Goal: Contribute content: Contribute content

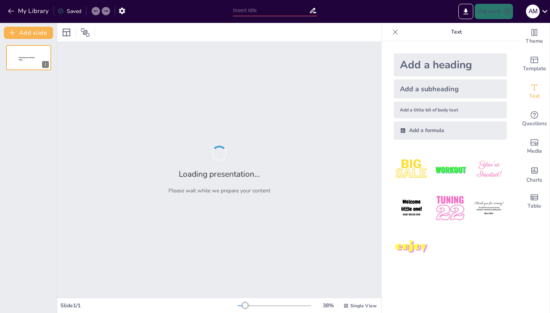
type input "El Gran Desconocido: El [PERSON_NAME]"
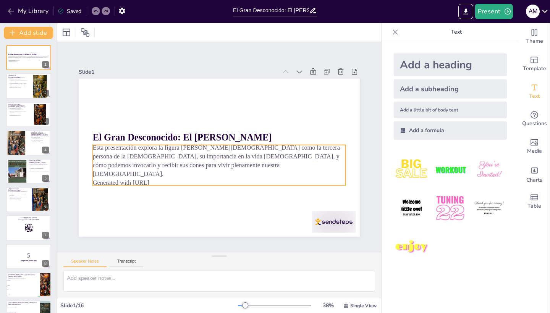
checkbox input "true"
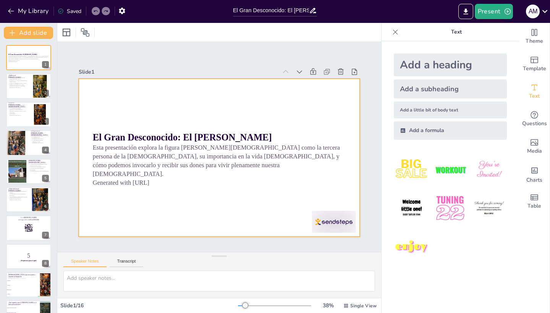
checkbox input "true"
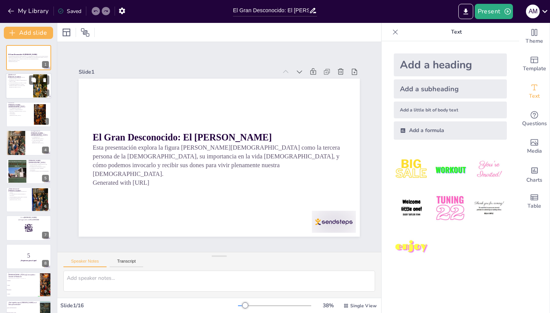
checkbox input "true"
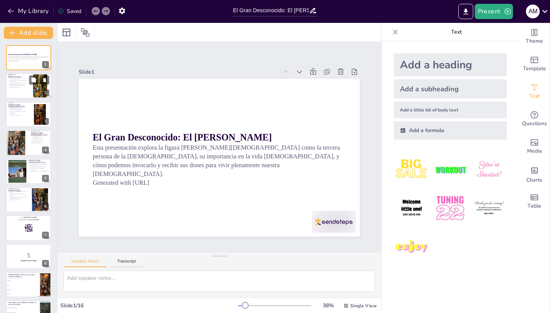
checkbox input "true"
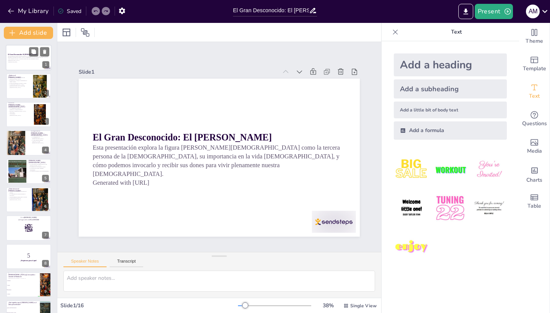
click at [20, 67] on div at bounding box center [29, 58] width 46 height 26
checkbox input "true"
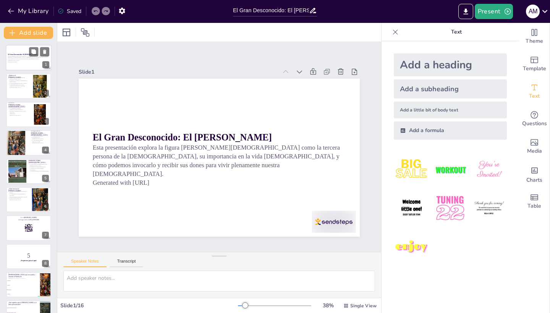
checkbox input "true"
click at [20, 85] on p "La importancia [PERSON_NAME][DEMOGRAPHIC_DATA] en la vida [DEMOGRAPHIC_DATA]." at bounding box center [18, 86] width 21 height 4
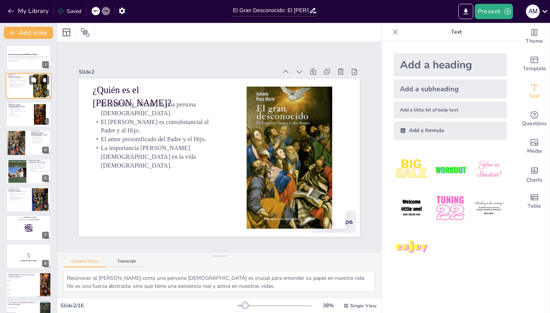
type textarea "Reconocer al [PERSON_NAME] como una persona [DEMOGRAPHIC_DATA] es crucial para …"
checkbox input "true"
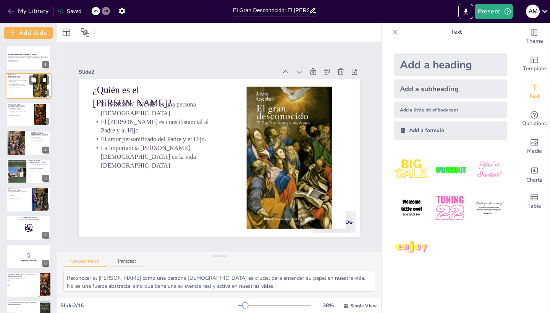
checkbox input "true"
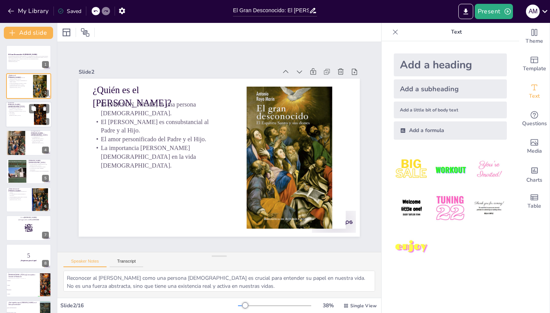
checkbox input "true"
click at [20, 114] on p "Vivir según el [DEMOGRAPHIC_DATA]." at bounding box center [17, 114] width 18 height 3
type textarea "El [DEMOGRAPHIC_DATA] es el primer sacramento que nos introduce en la vida [DEM…"
checkbox input "true"
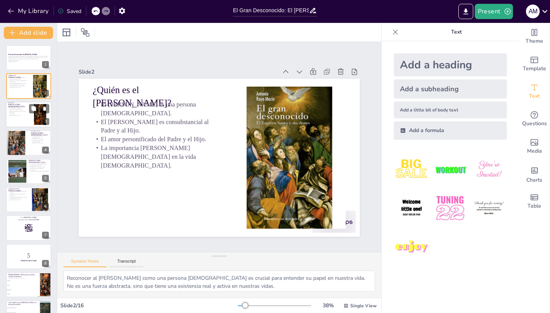
checkbox input "true"
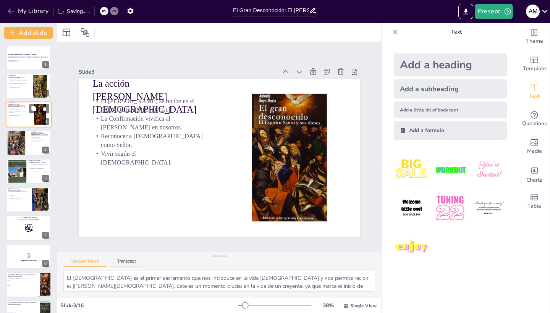
checkbox input "true"
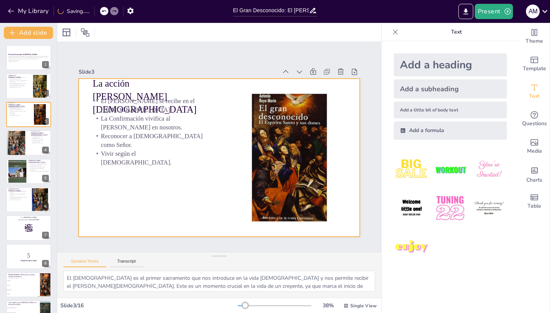
checkbox input "true"
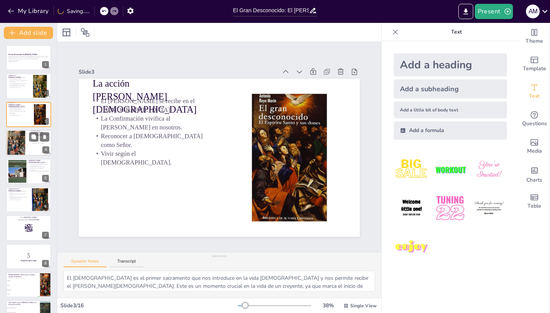
click at [19, 141] on div at bounding box center [17, 143] width 23 height 31
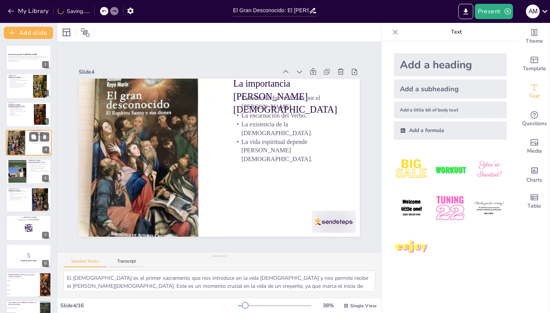
type textarea "La creación del mundo es una de las obras más significativas [PERSON_NAME][DEMO…"
checkbox input "true"
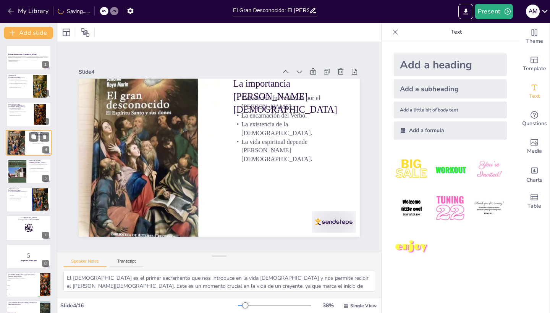
checkbox input "true"
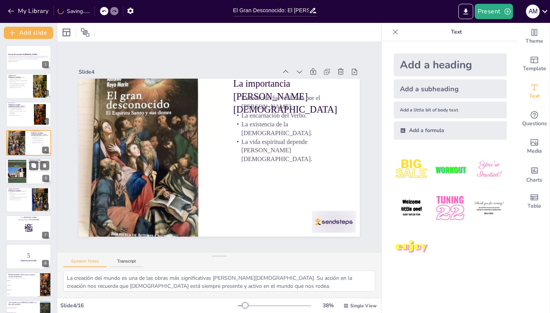
checkbox input "true"
click at [21, 167] on div at bounding box center [16, 171] width 23 height 23
type textarea "Los [PERSON_NAME][DEMOGRAPHIC_DATA] son herramientas que nos ayudan a vivir nue…"
checkbox input "true"
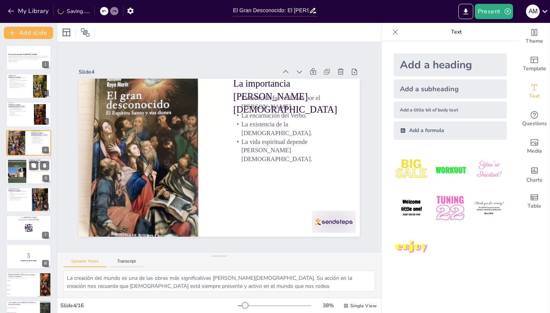
checkbox input "true"
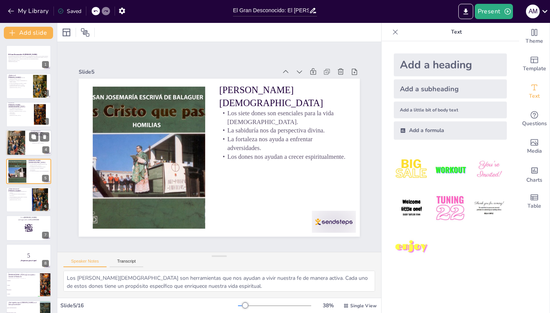
checkbox input "true"
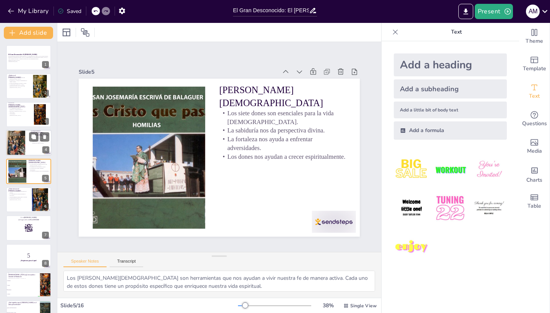
checkbox input "true"
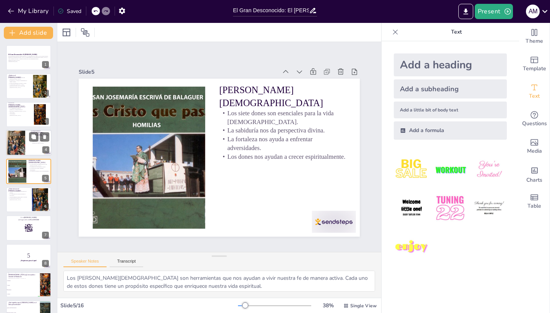
click at [23, 133] on div at bounding box center [17, 143] width 23 height 31
type textarea "La creación del mundo es una de las obras más significativas [PERSON_NAME][DEMO…"
checkbox input "true"
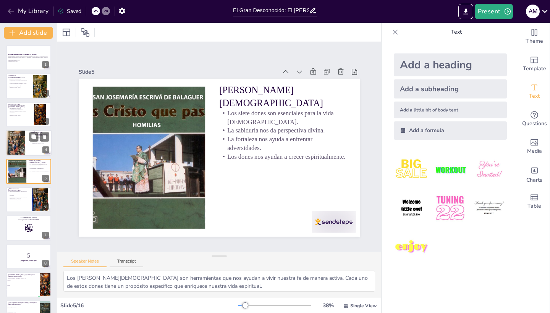
checkbox input "true"
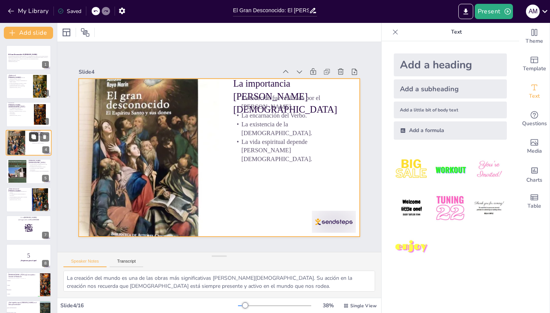
checkbox input "true"
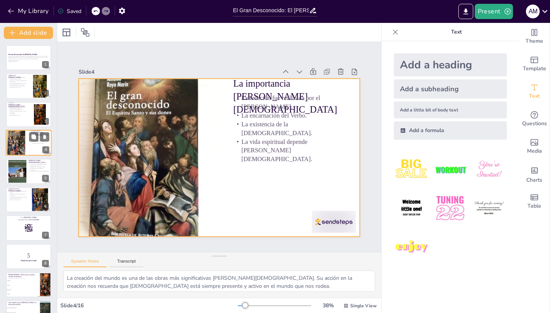
checkbox input "true"
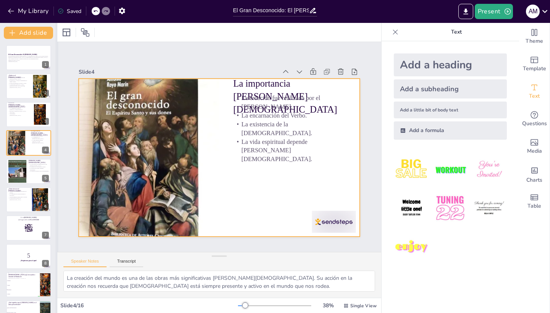
checkbox input "true"
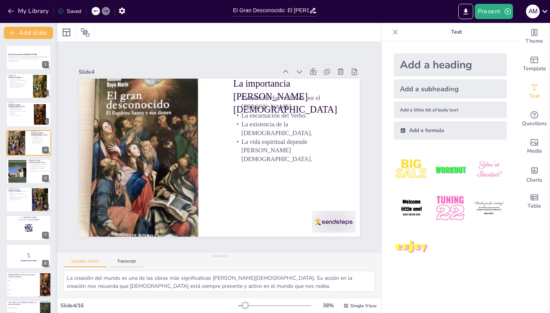
checkbox input "true"
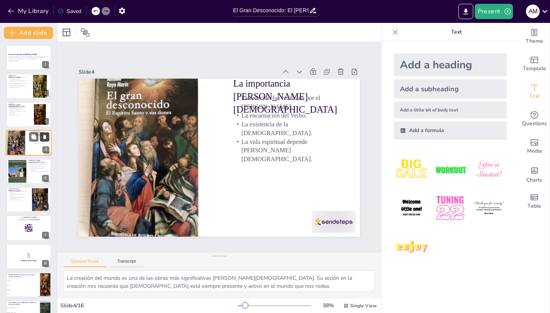
checkbox input "true"
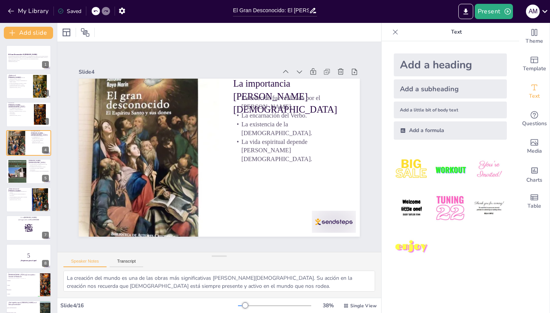
checkbox input "true"
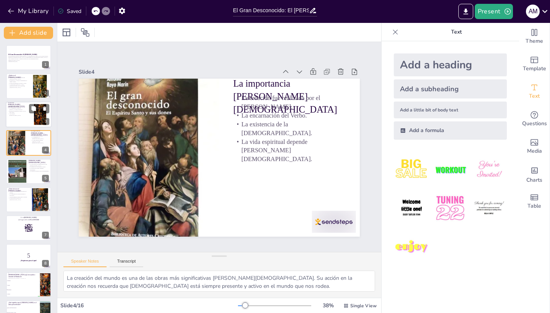
checkbox input "true"
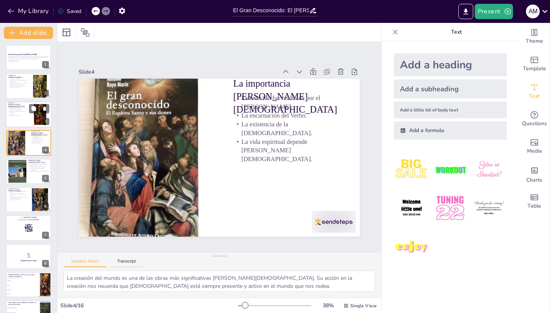
click at [27, 104] on div at bounding box center [29, 115] width 46 height 26
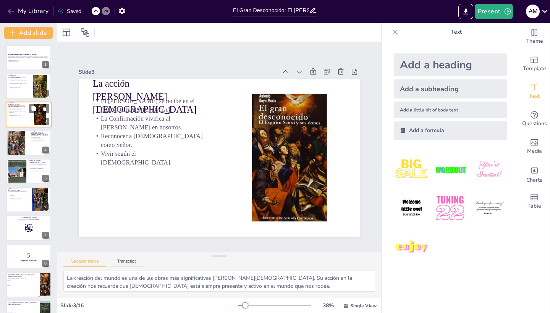
type textarea "El [DEMOGRAPHIC_DATA] es el primer sacramento que nos introduce en la vida [DEM…"
checkbox input "true"
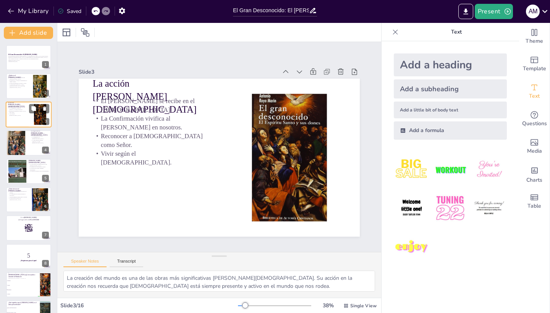
checkbox input "true"
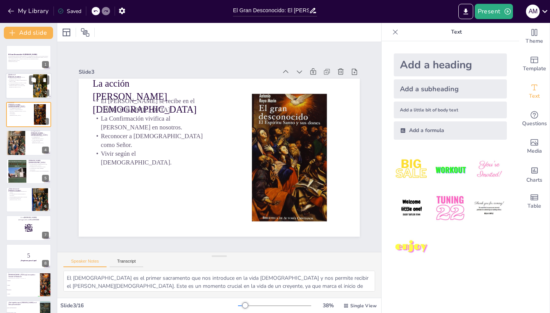
checkbox input "true"
click at [26, 86] on p "La importancia [PERSON_NAME][DEMOGRAPHIC_DATA] en la vida [DEMOGRAPHIC_DATA]." at bounding box center [18, 86] width 21 height 4
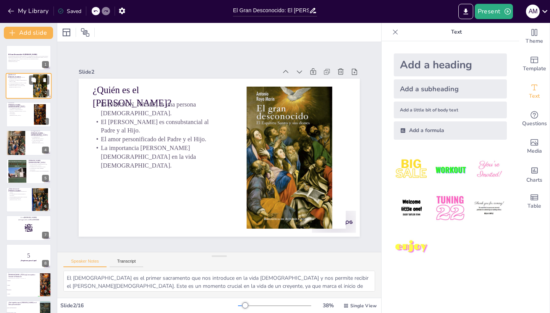
type textarea "Reconocer al [PERSON_NAME] como una persona [DEMOGRAPHIC_DATA] es crucial para …"
checkbox input "true"
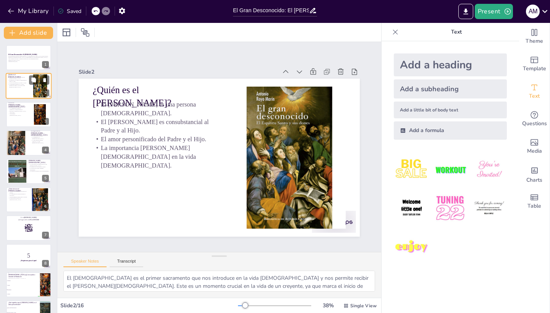
checkbox input "true"
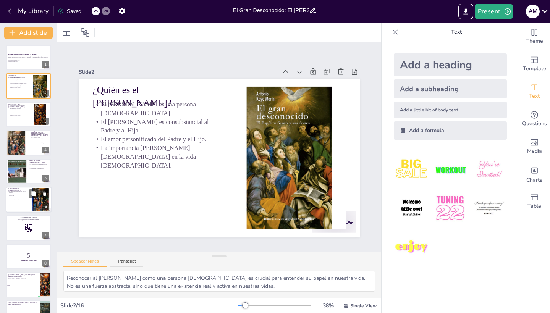
checkbox input "true"
click at [26, 210] on div at bounding box center [29, 200] width 46 height 26
type textarea "La oración es el medio principal a través del cual podemos invocar al [PERSON_N…"
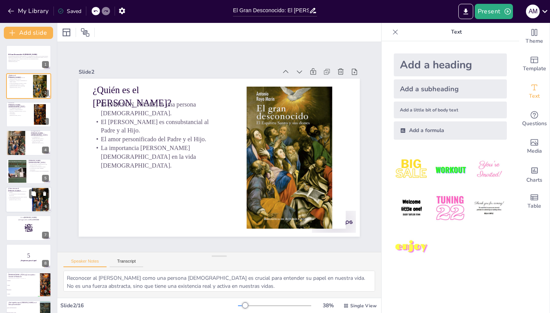
checkbox input "true"
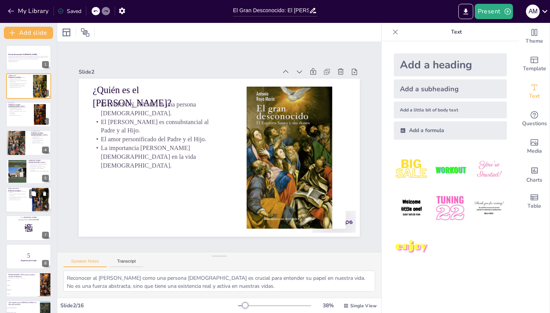
checkbox input "true"
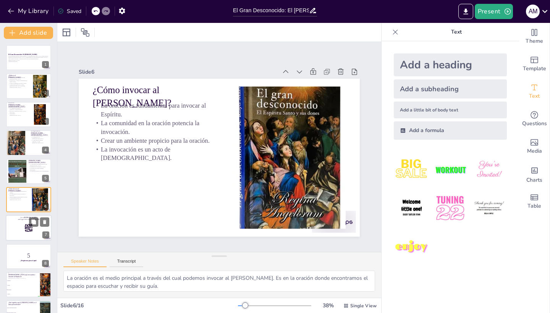
checkbox input "true"
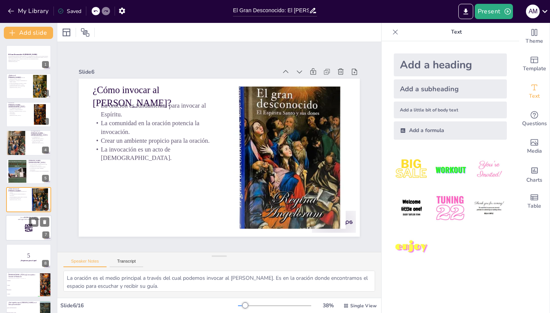
checkbox input "true"
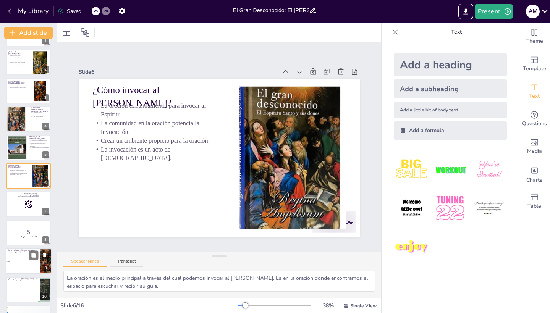
checkbox input "true"
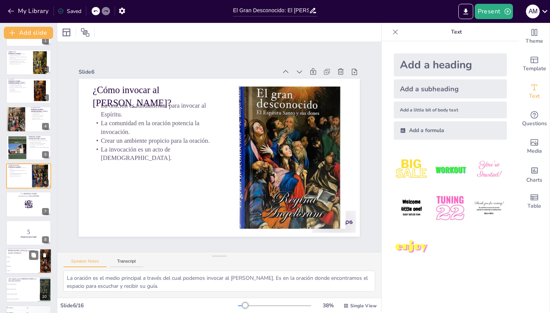
checkbox input "true"
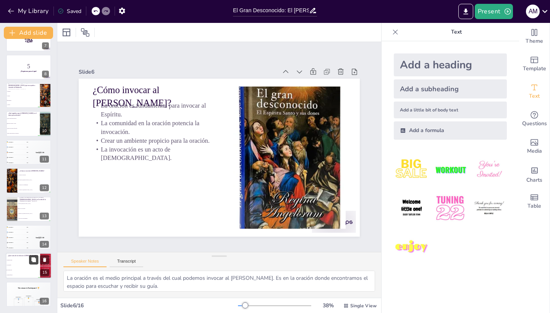
checkbox input "true"
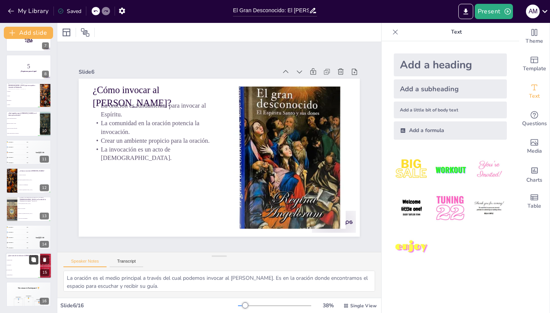
checkbox input "true"
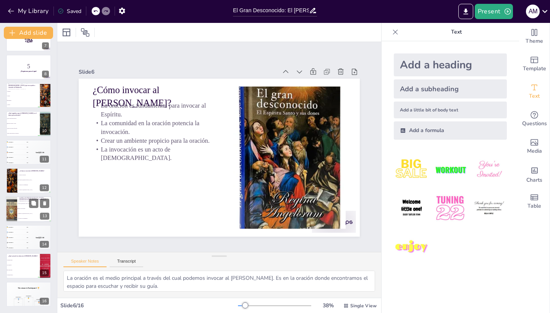
checkbox input "true"
click at [24, 188] on li "A través de la [DEMOGRAPHIC_DATA]" at bounding box center [34, 190] width 34 height 5
type textarea "La respuesta correcta es "A través del [DEMOGRAPHIC_DATA]", ya que este sacrame…"
checkbox input "true"
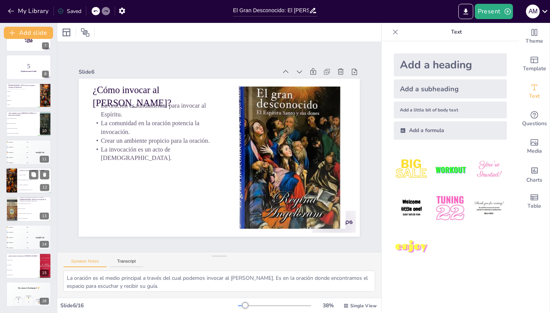
checkbox input "true"
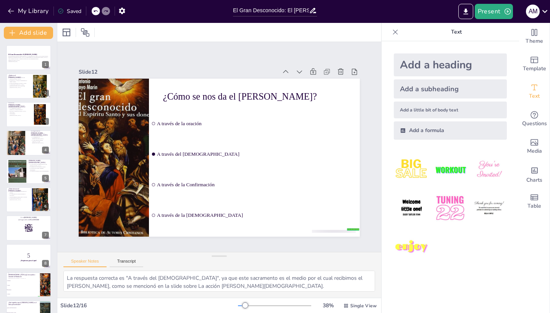
scroll to position [0, 0]
checkbox input "true"
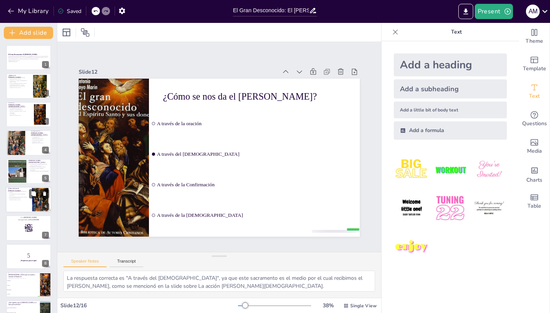
checkbox input "true"
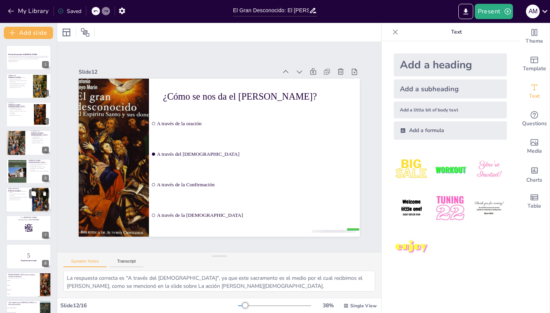
checkbox input "true"
